Goal: Task Accomplishment & Management: Complete application form

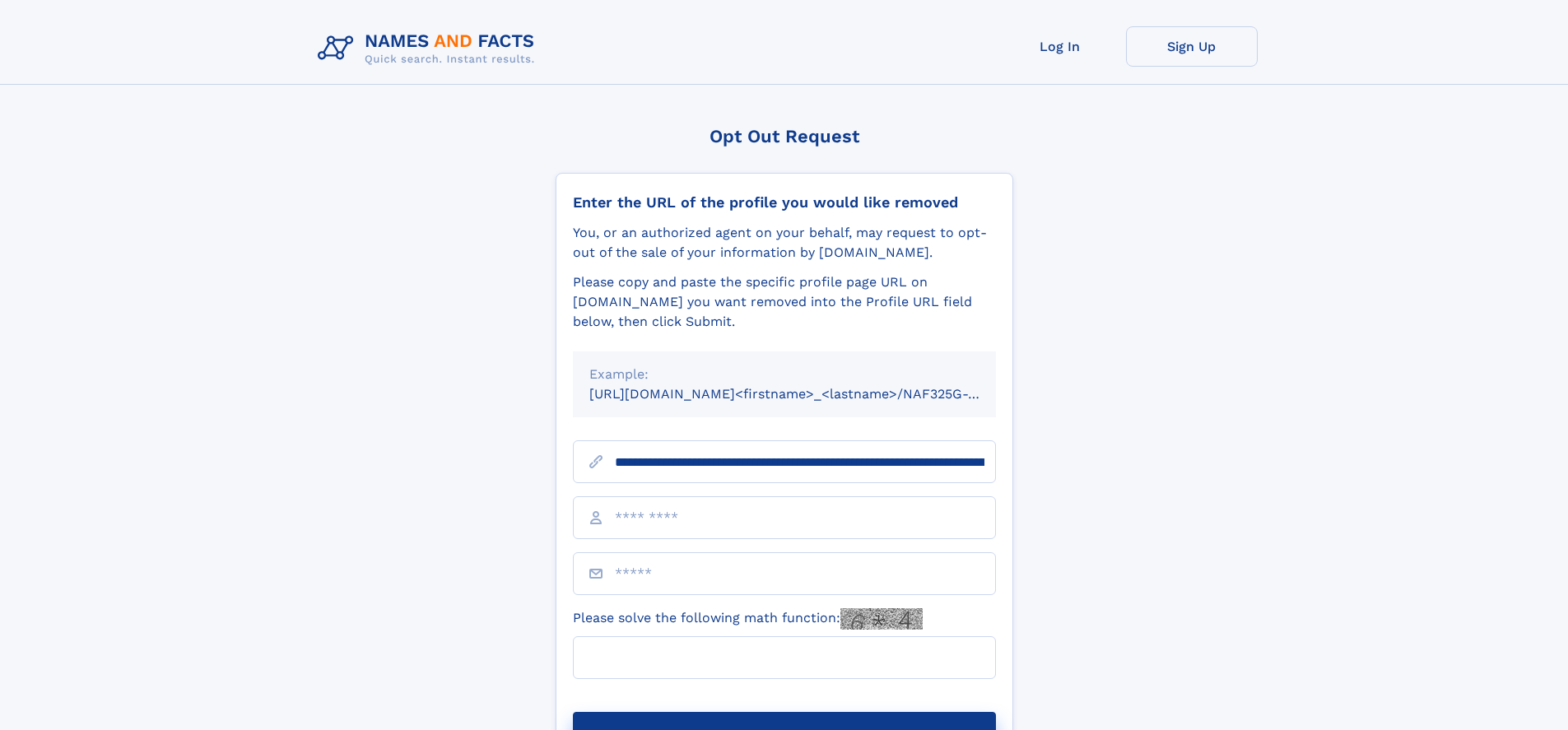
type input "**********"
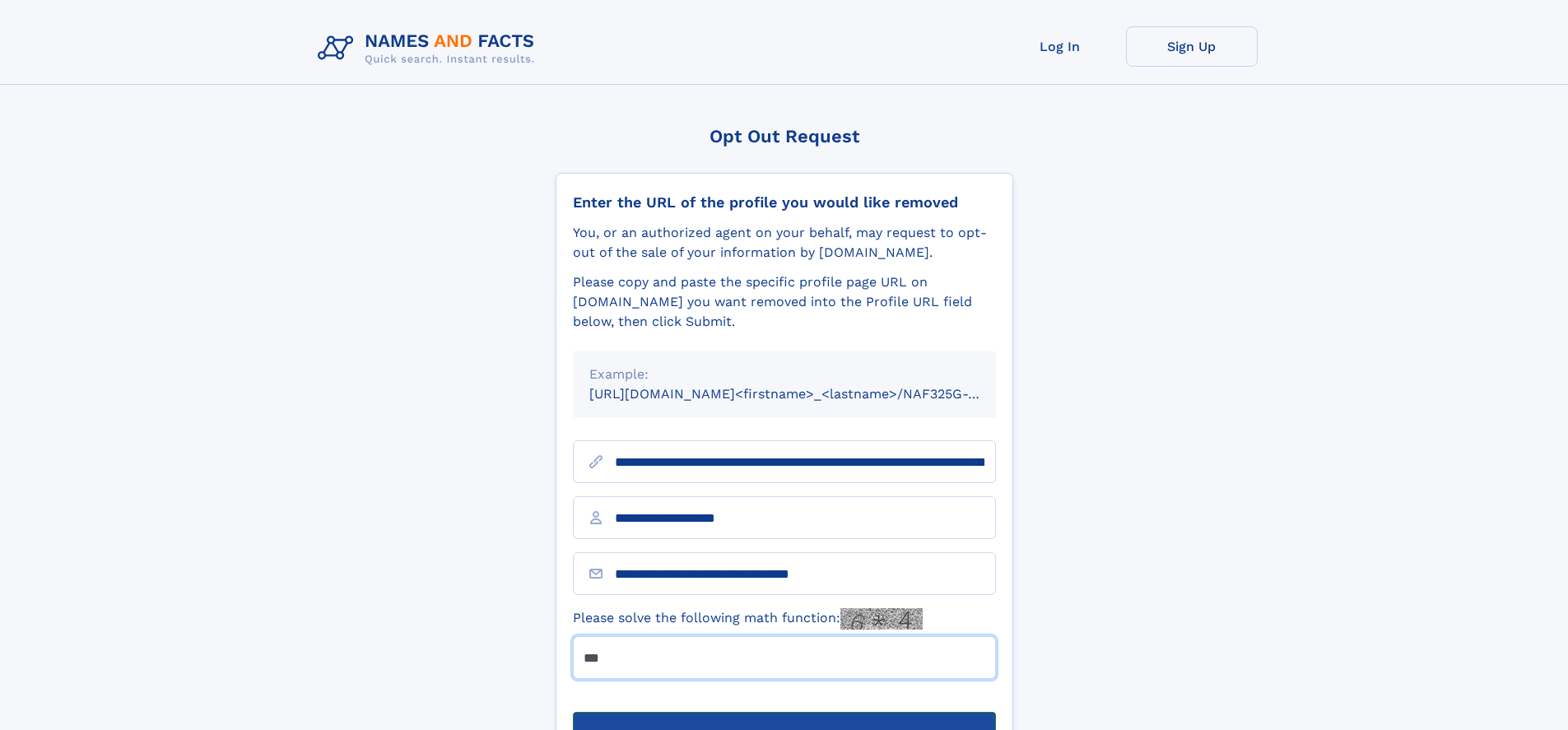
type input "***"
click at [784, 712] on button "Submit Opt Out Request" at bounding box center [784, 738] width 423 height 52
